Goal: Navigation & Orientation: Find specific page/section

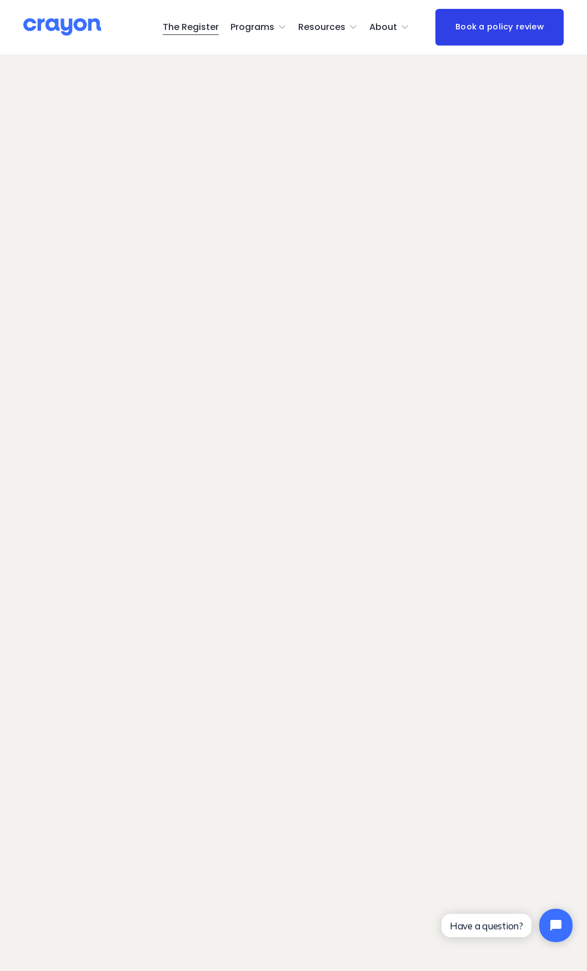
click at [196, 29] on link "The Register" at bounding box center [191, 27] width 56 height 18
click at [0, 0] on span "Employer hub" at bounding box center [0, 0] width 0 height 0
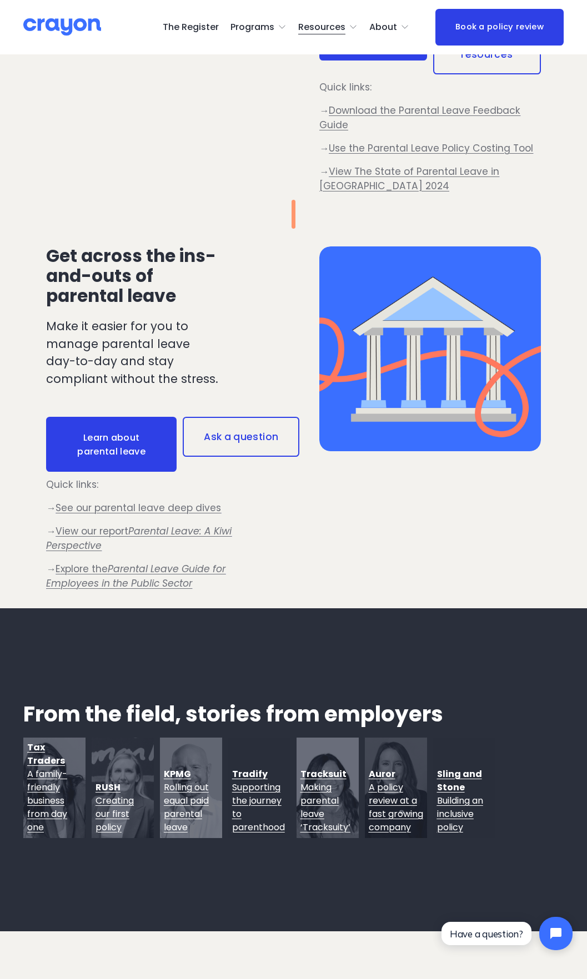
scroll to position [555, 0]
